Goal: Check status

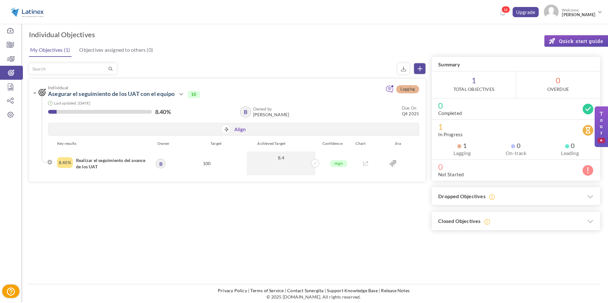
click at [459, 174] on label "Not Started" at bounding box center [450, 174] width 25 height 6
click at [591, 172] on icon at bounding box center [587, 170] width 11 height 11
click at [591, 194] on icon at bounding box center [590, 197] width 7 height 10
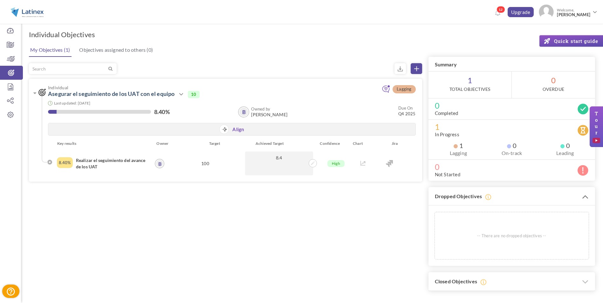
click at [588, 199] on icon at bounding box center [585, 197] width 7 height 10
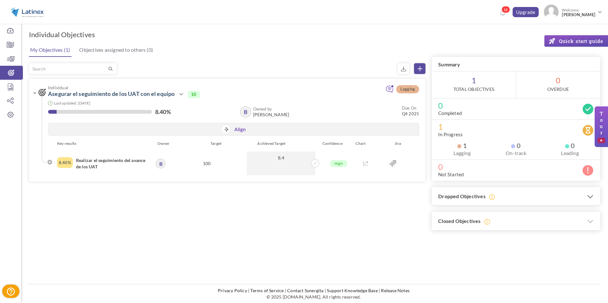
click at [461, 147] on span "1" at bounding box center [462, 145] width 10 height 6
click at [404, 92] on span "Lagging" at bounding box center [407, 89] width 23 height 8
click at [392, 88] on icon at bounding box center [389, 89] width 8 height 8
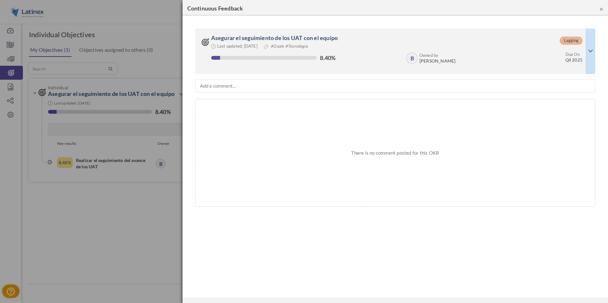
click at [600, 10] on button "×" at bounding box center [601, 8] width 4 height 7
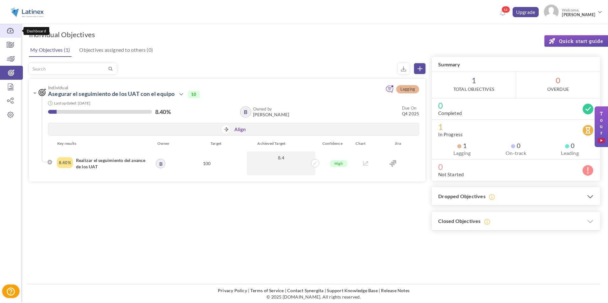
click at [13, 31] on icon at bounding box center [10, 31] width 21 height 6
